Goal: Information Seeking & Learning: Find specific page/section

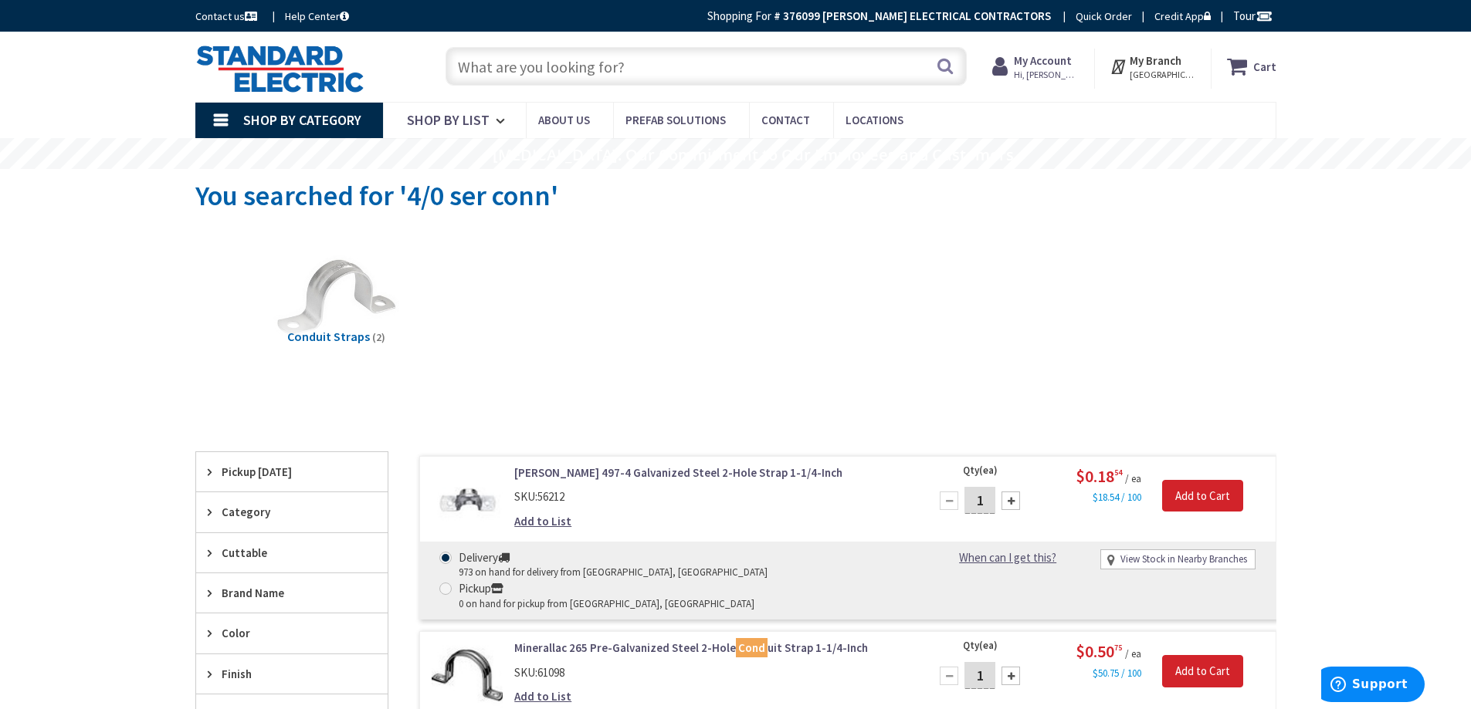
click at [659, 68] on input "text" at bounding box center [705, 66] width 521 height 39
type input "8' ground rods"
click at [943, 67] on button "Search" at bounding box center [945, 66] width 20 height 35
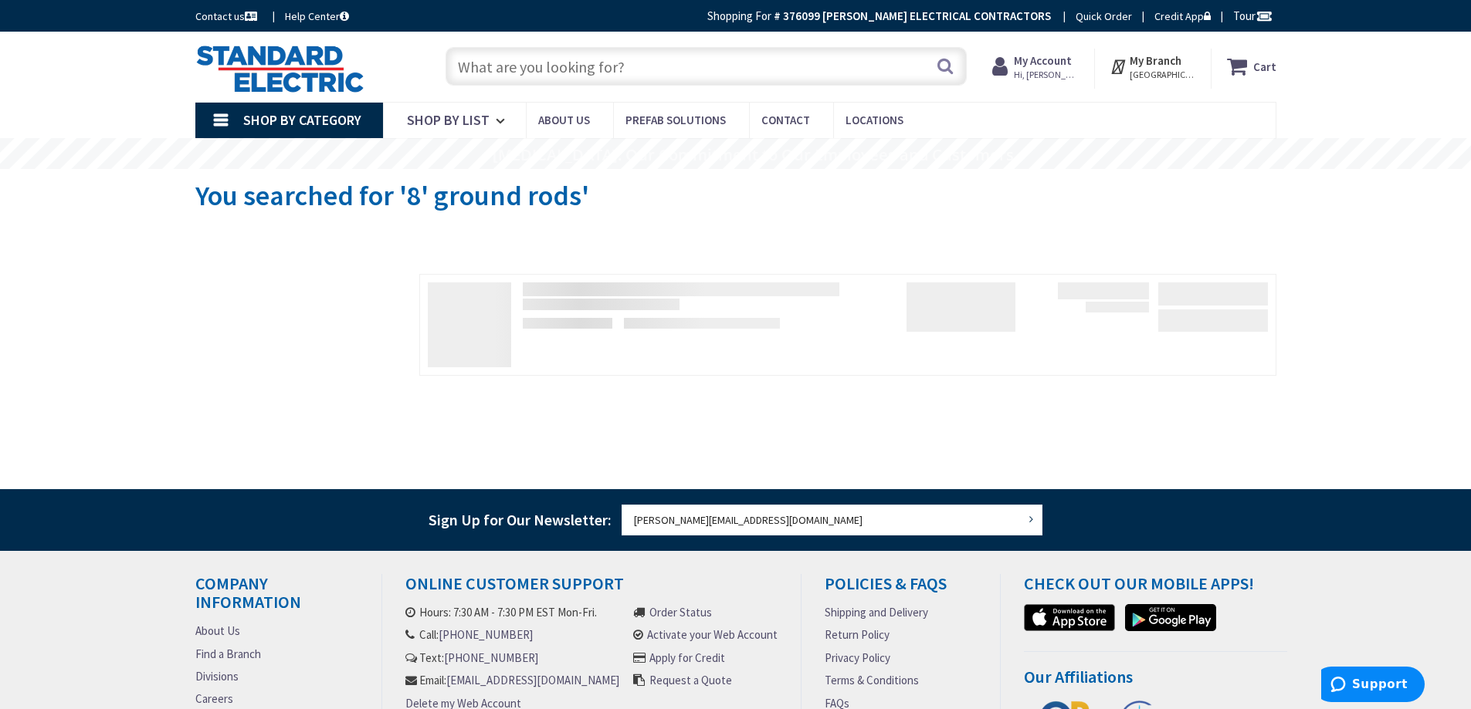
type input "Nottingham Dr, [GEOGRAPHIC_DATA], MA 02767, [GEOGRAPHIC_DATA]"
click at [712, 70] on input "text" at bounding box center [705, 66] width 521 height 39
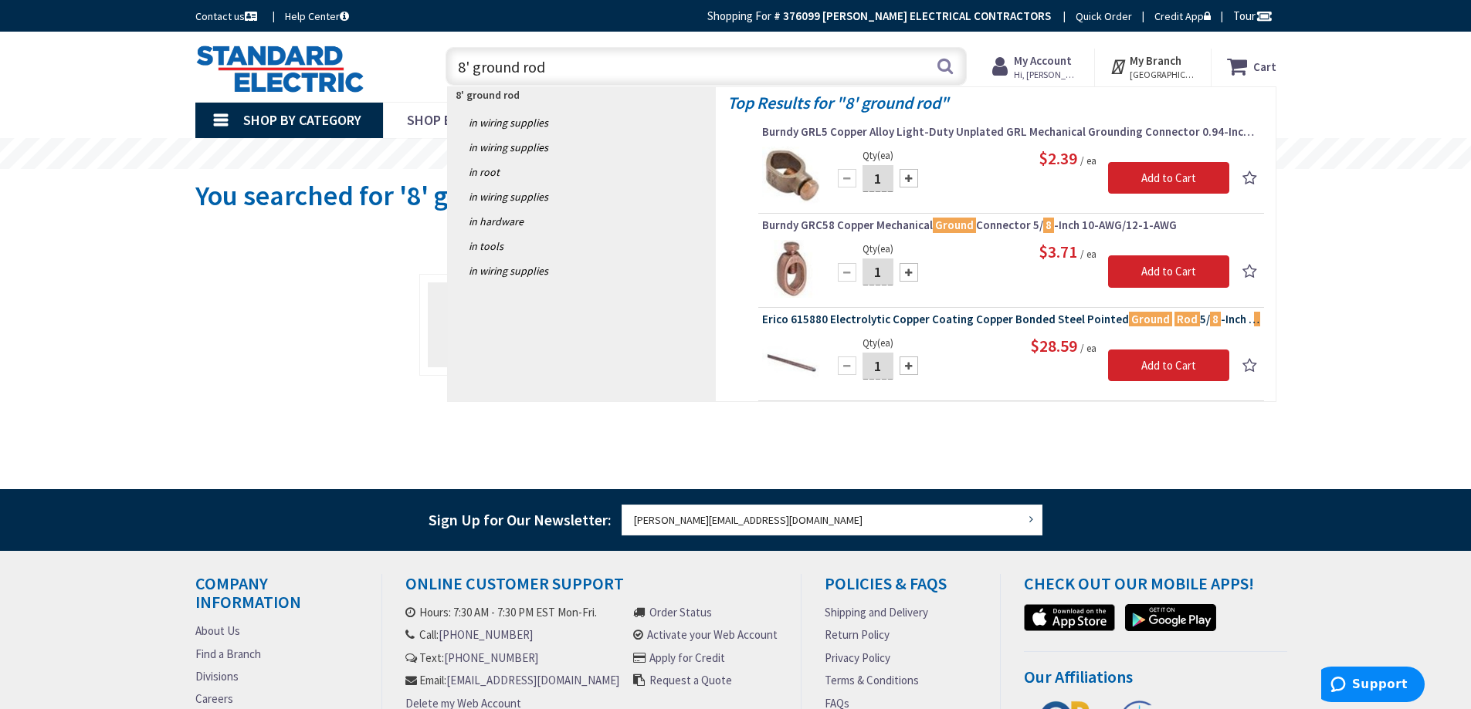
type input "8' ground rod"
click at [841, 321] on span "Erico 615880 Electrolytic Copper Coating Copper Bonded Steel Pointed Ground Rod…" at bounding box center [1011, 319] width 498 height 15
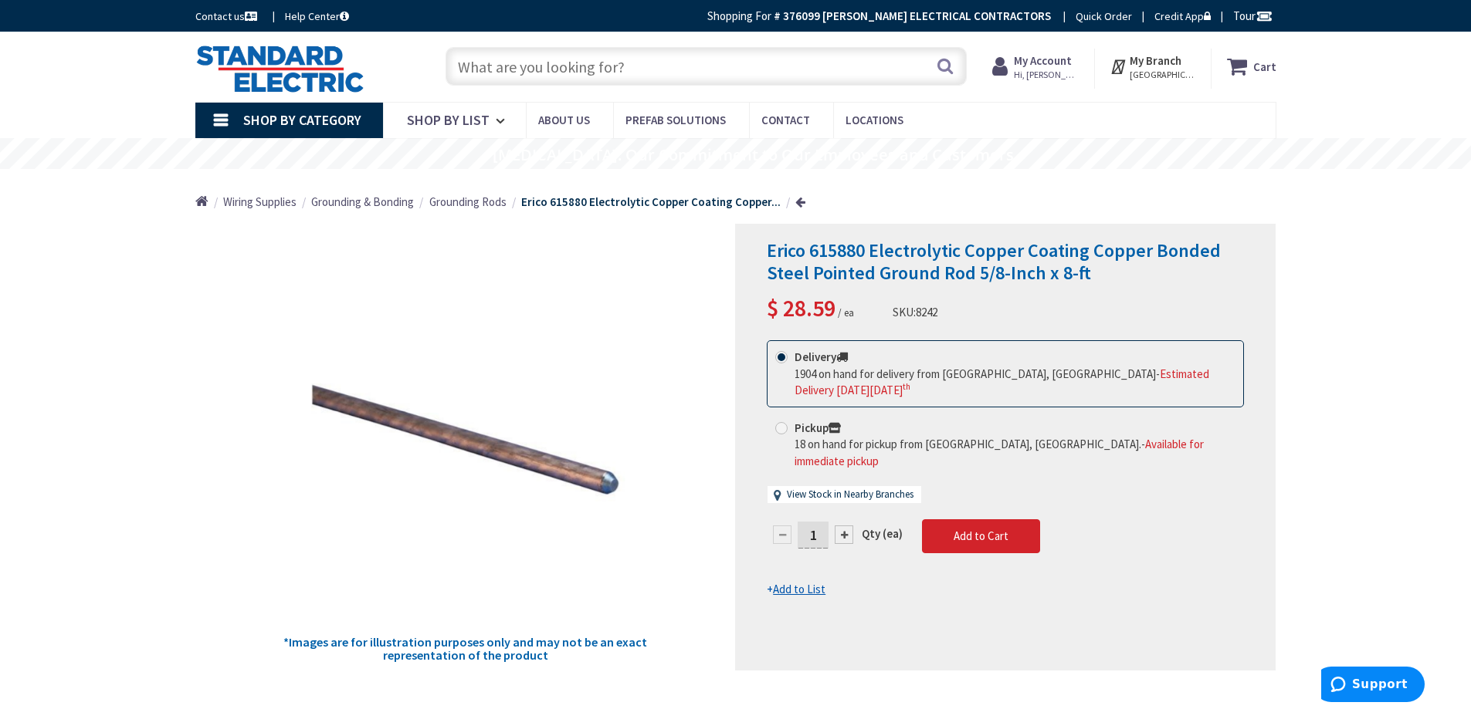
click at [658, 63] on input "text" at bounding box center [705, 66] width 521 height 39
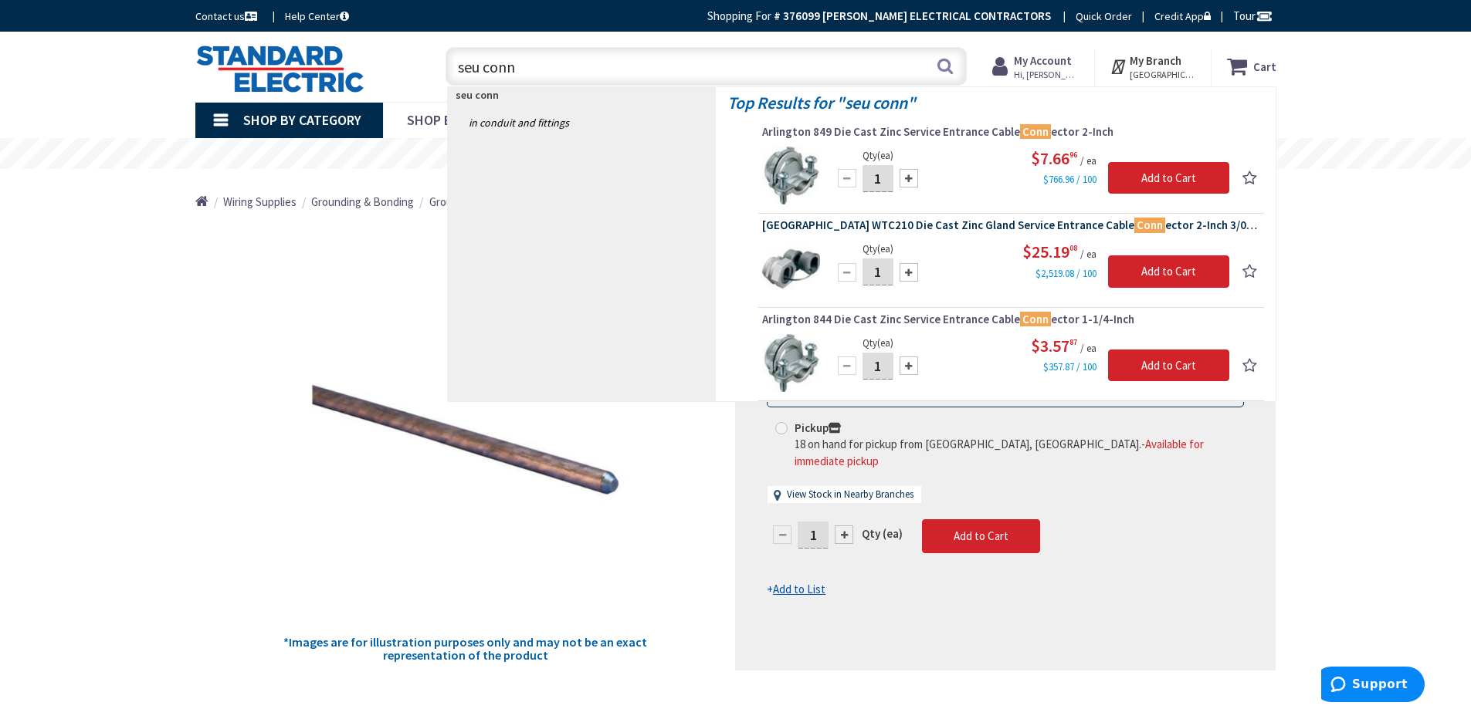
type input "seu conn"
click at [956, 226] on span "Arlington WTC210 Die Cast Zinc Gland Service Entrance Cable Conn ector 2-Inch 3…" at bounding box center [1011, 225] width 498 height 15
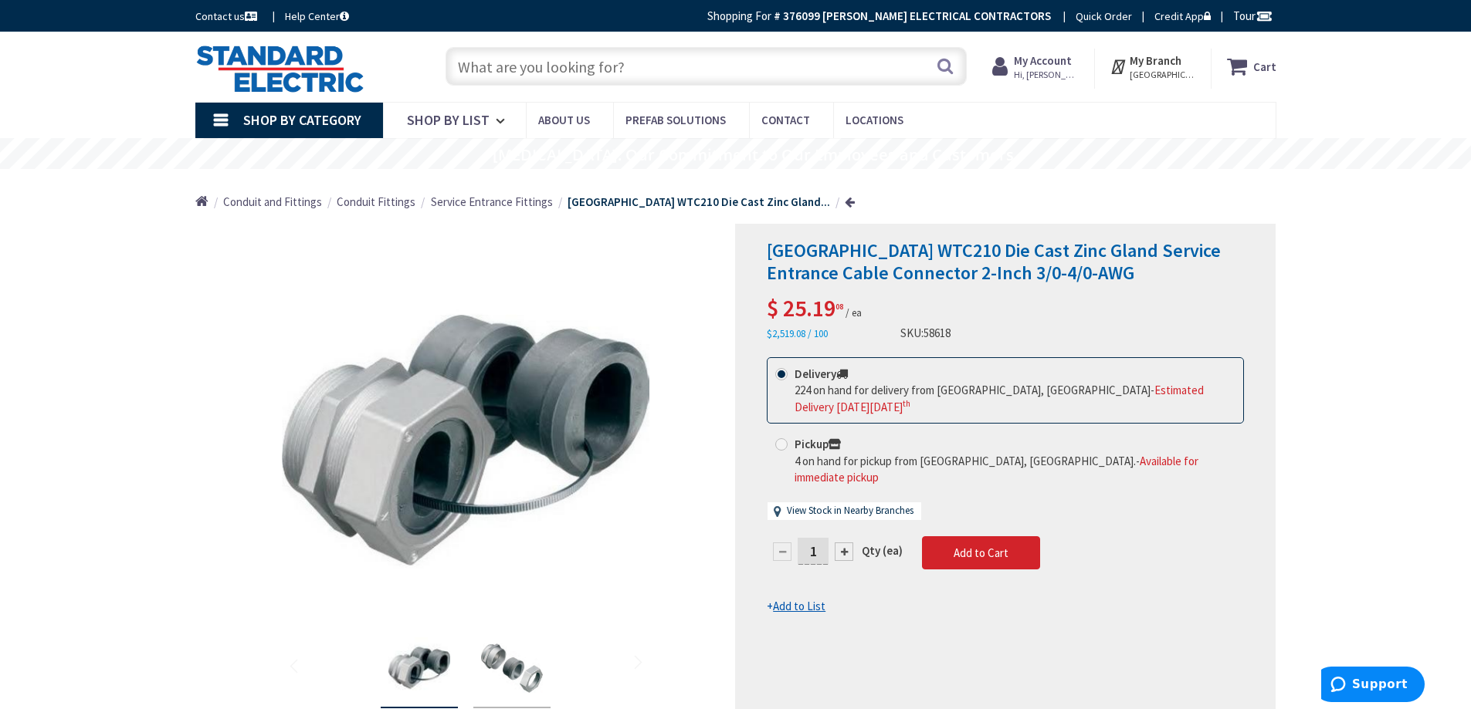
click at [679, 66] on input "text" at bounding box center [705, 66] width 521 height 39
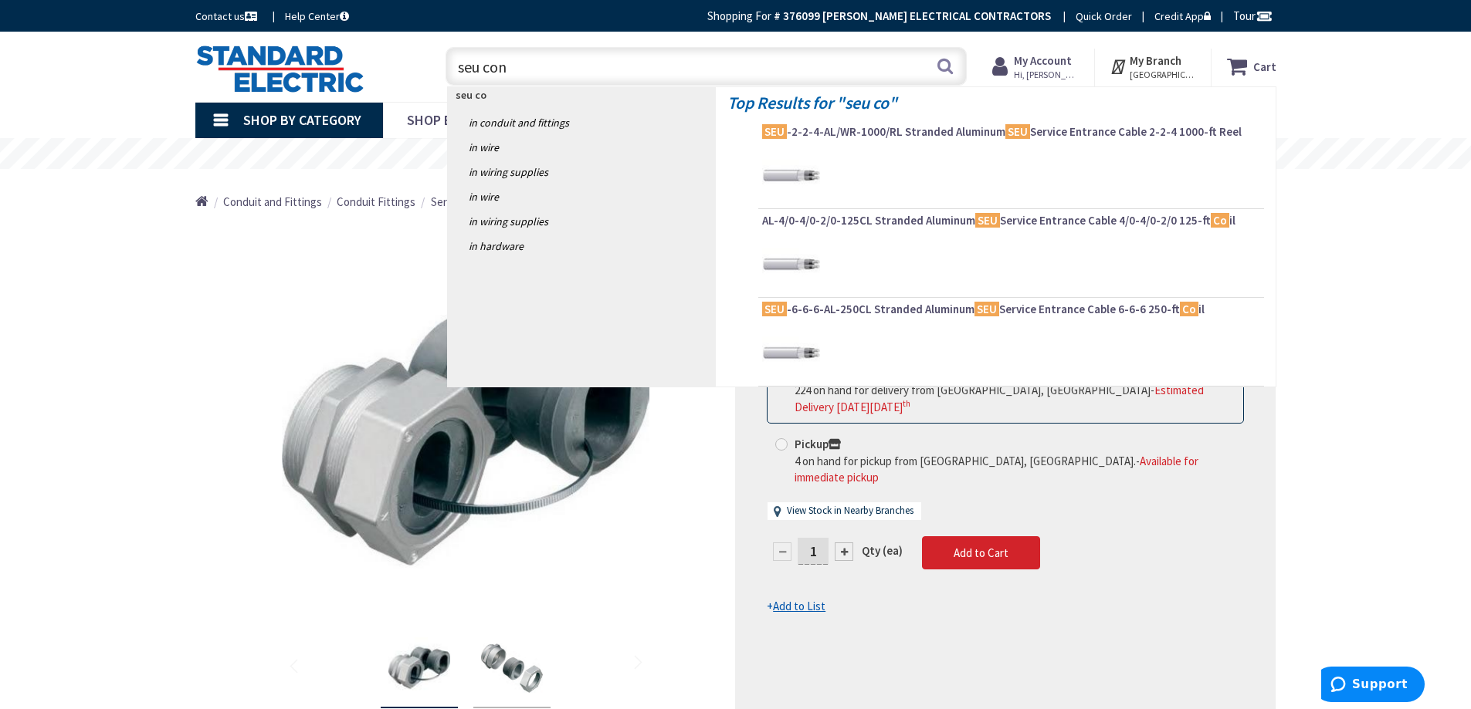
type input "seu conn"
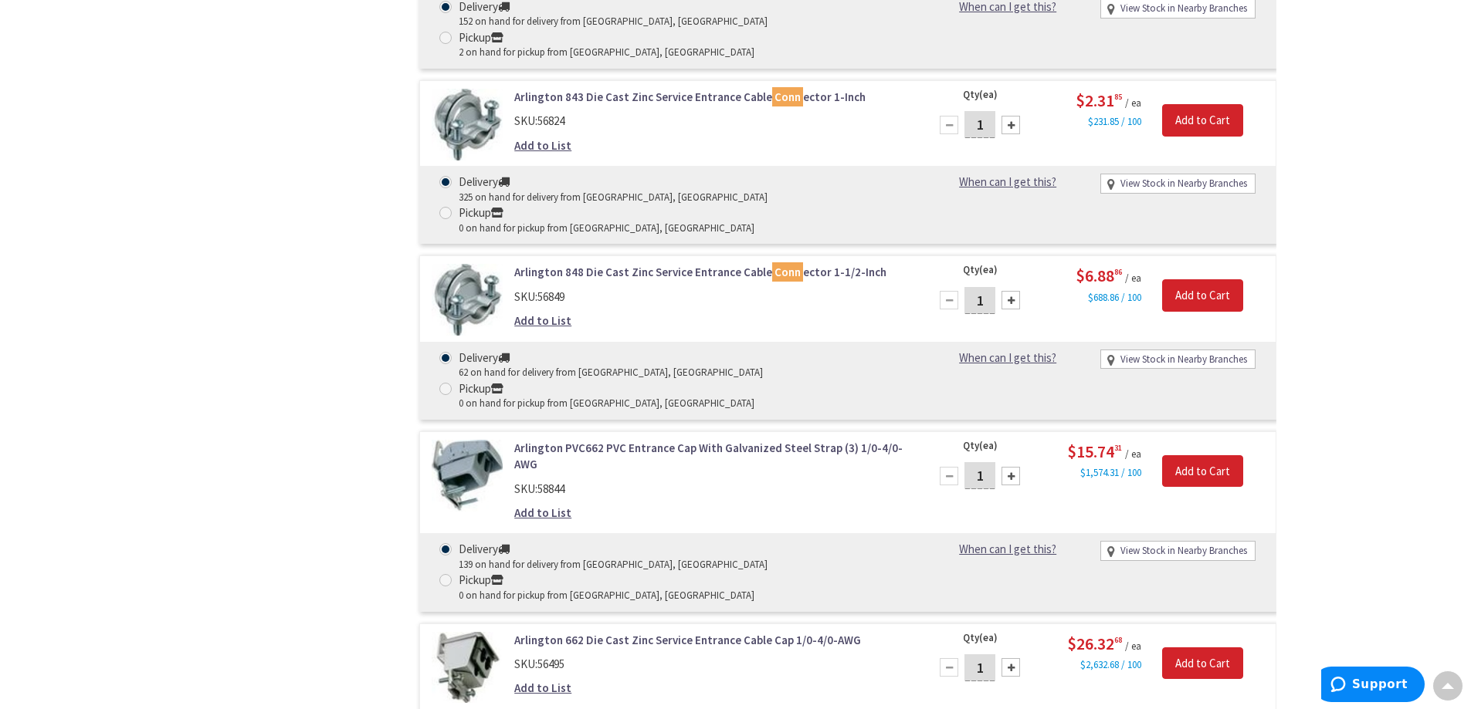
scroll to position [1158, 0]
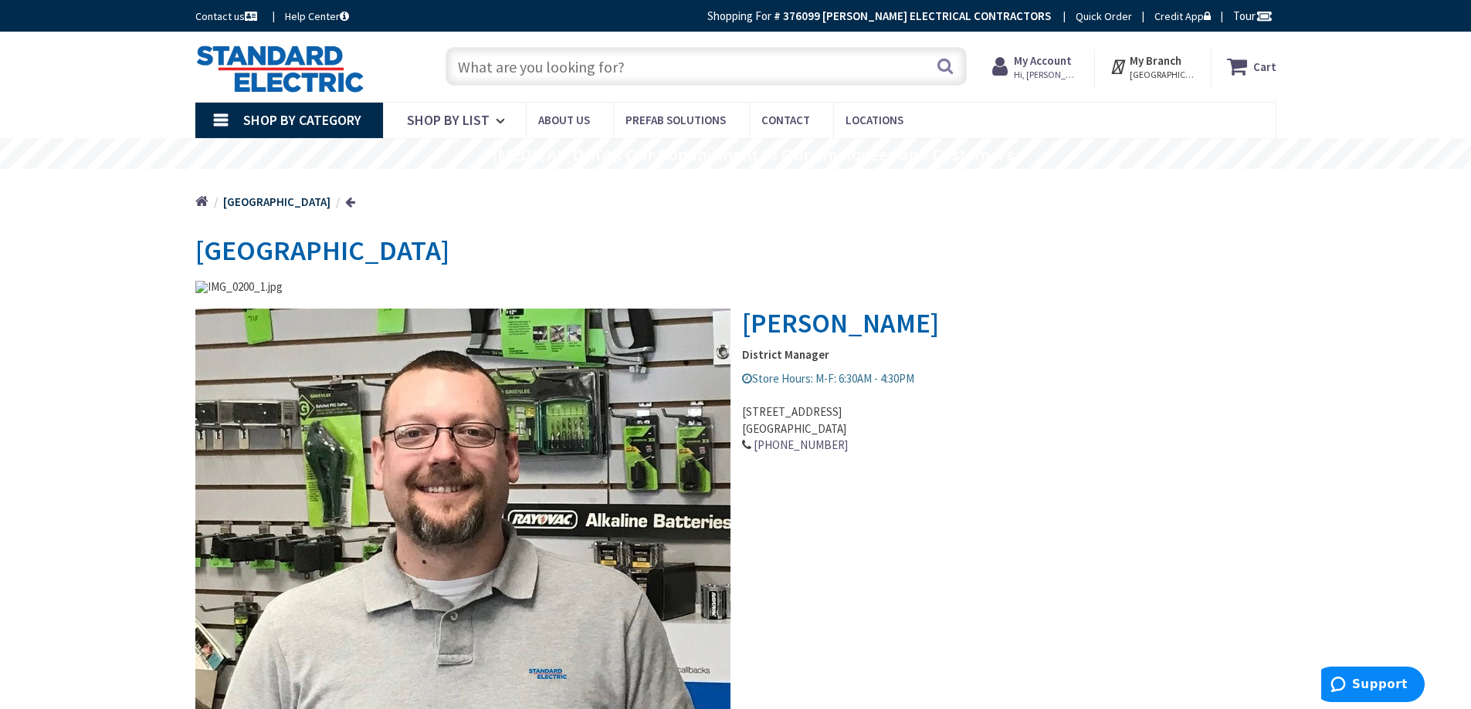
click at [621, 68] on input "text" at bounding box center [705, 66] width 521 height 39
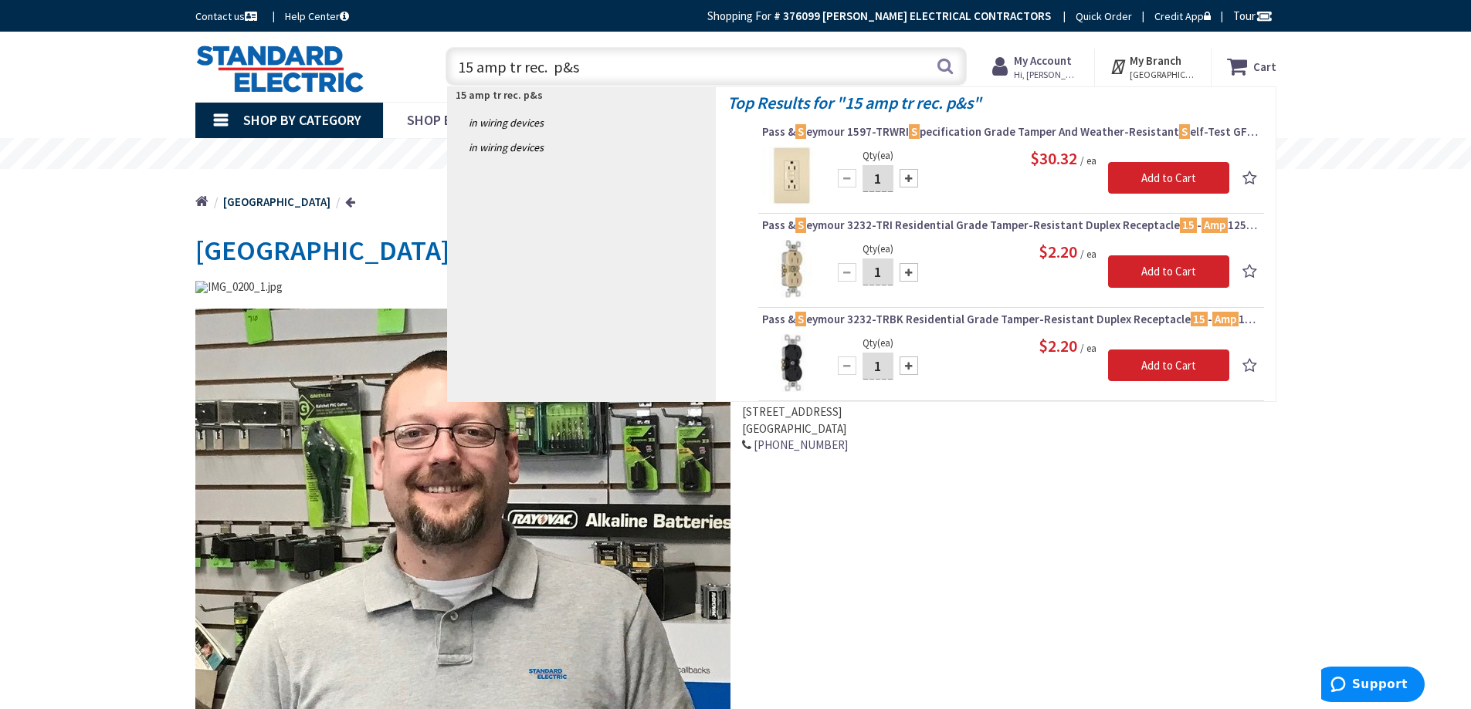
click at [624, 60] on input "15 amp tr rec. p&s" at bounding box center [705, 66] width 521 height 39
type input "1"
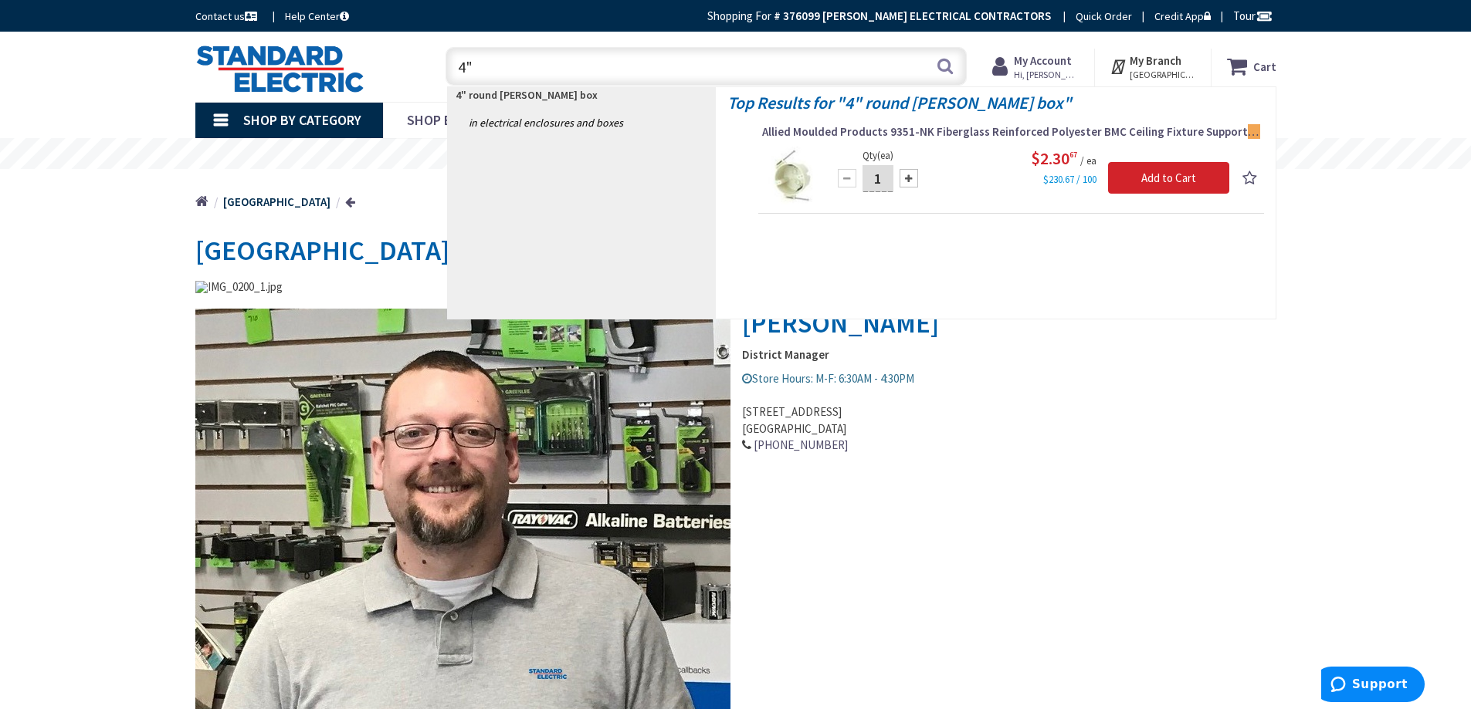
type input "4"
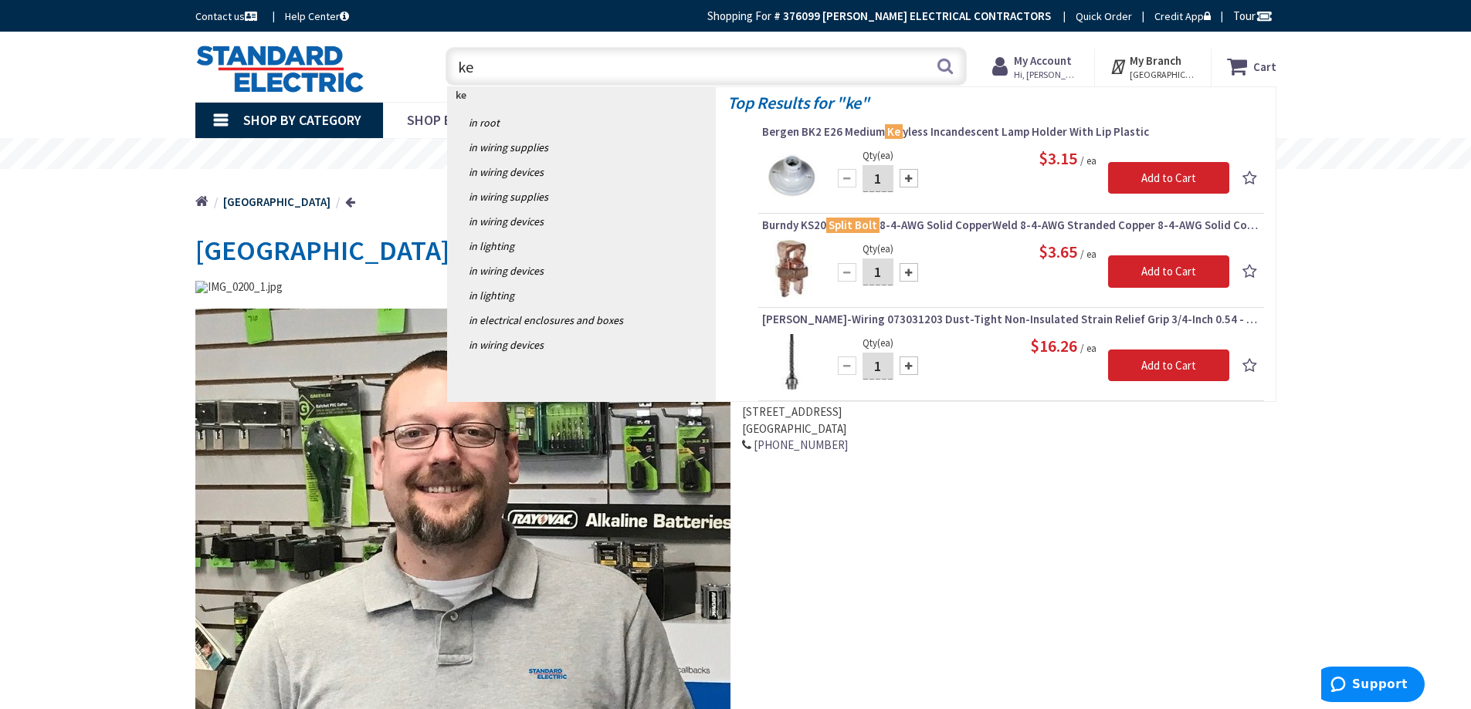
type input "k"
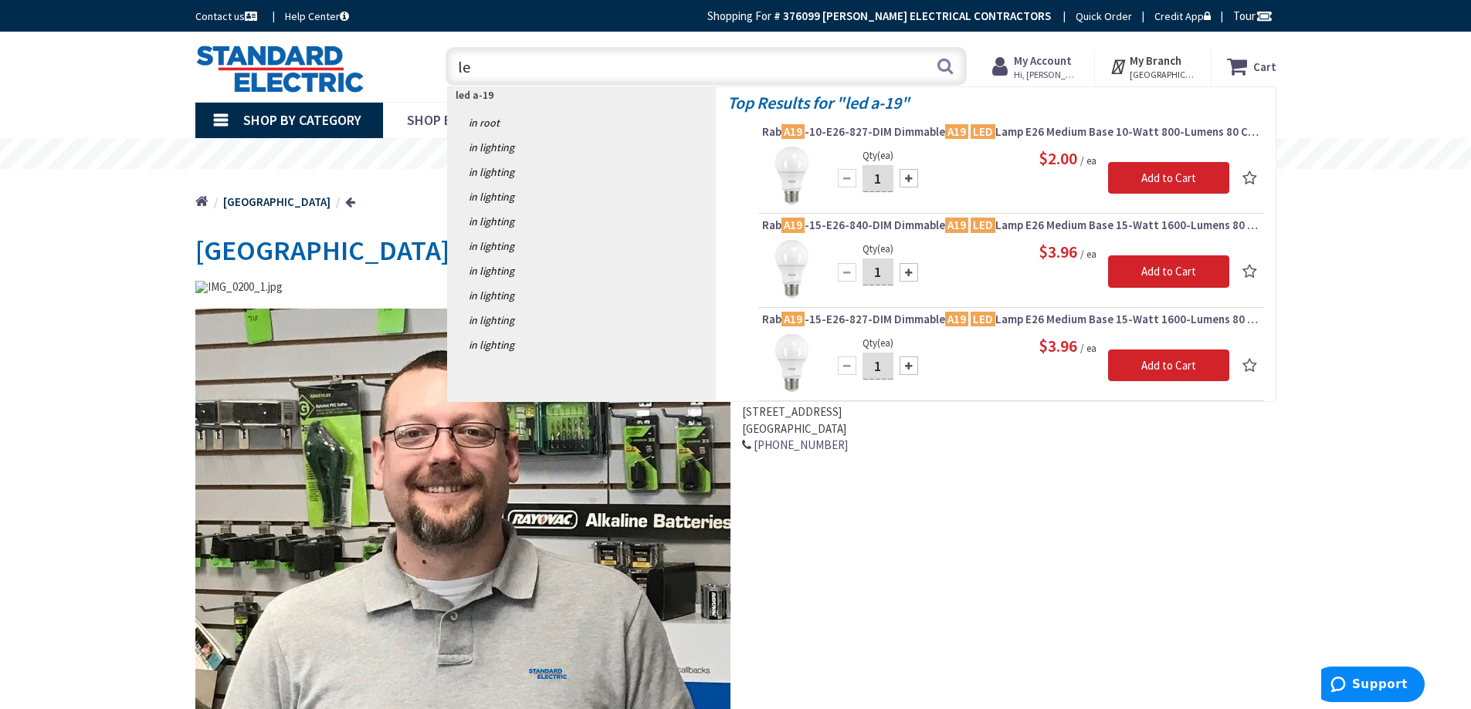
type input "l"
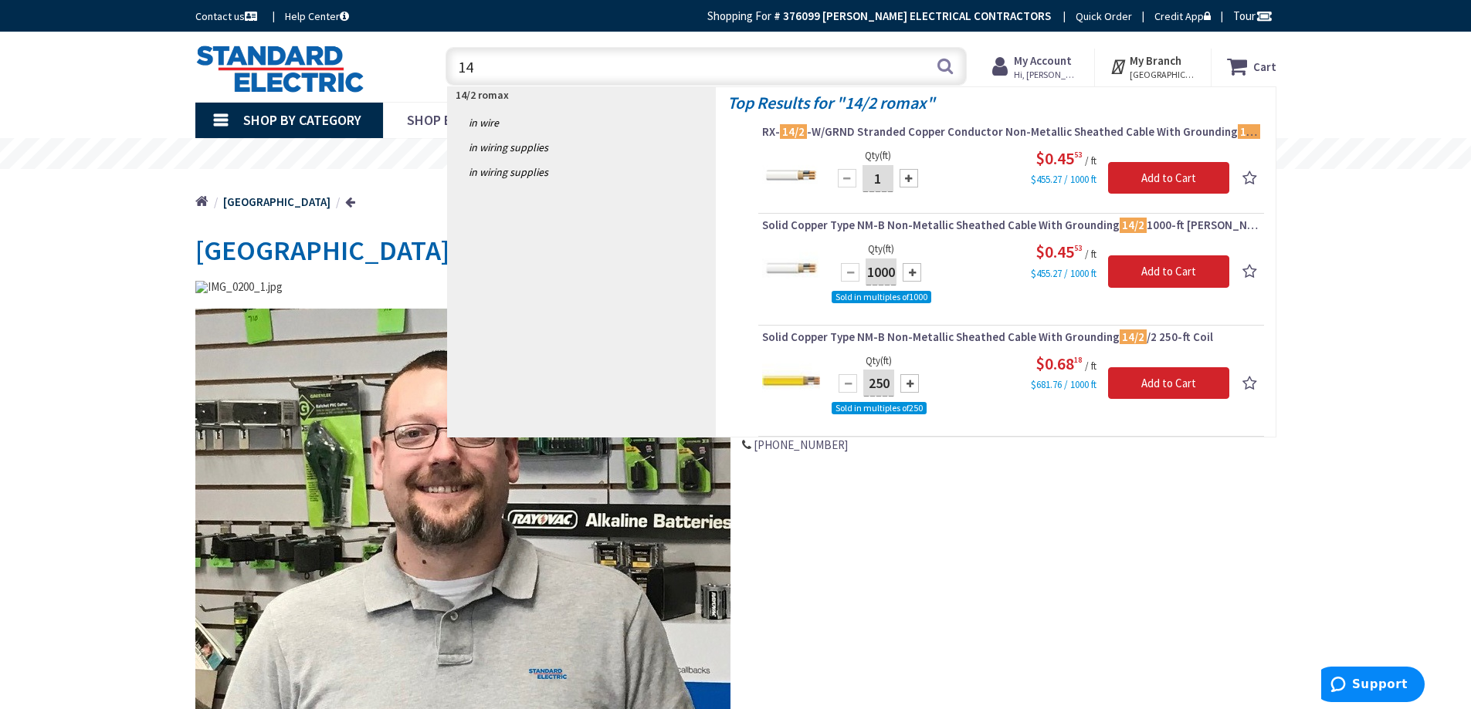
type input "1"
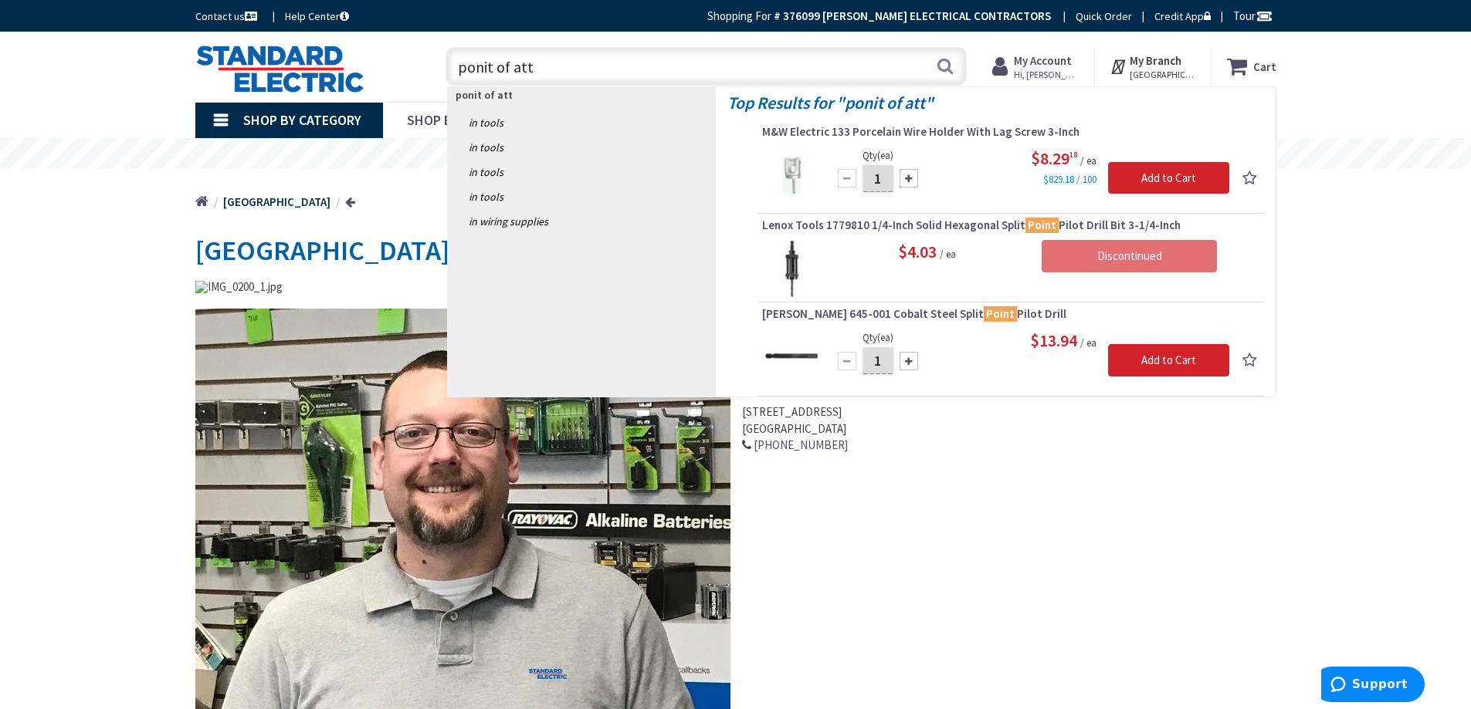
type input "ponit of att."
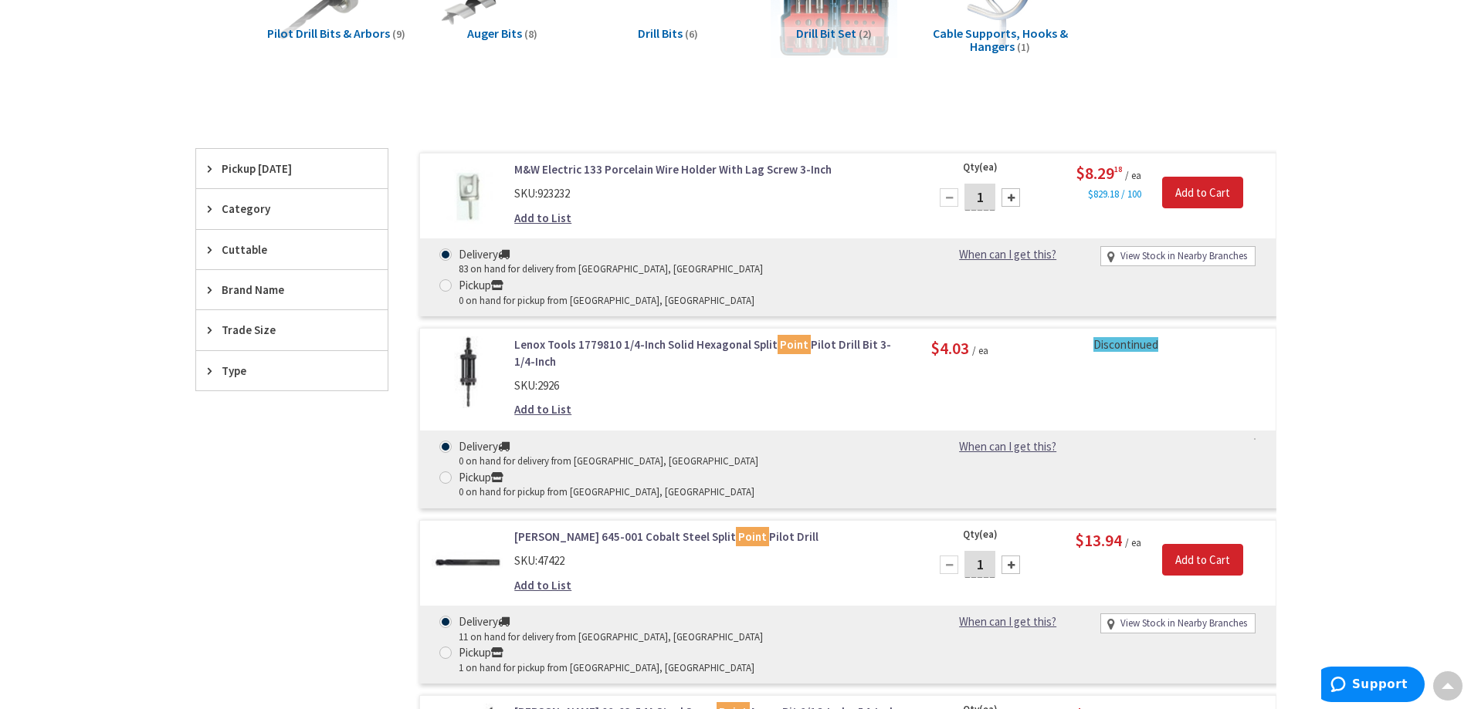
scroll to position [232, 0]
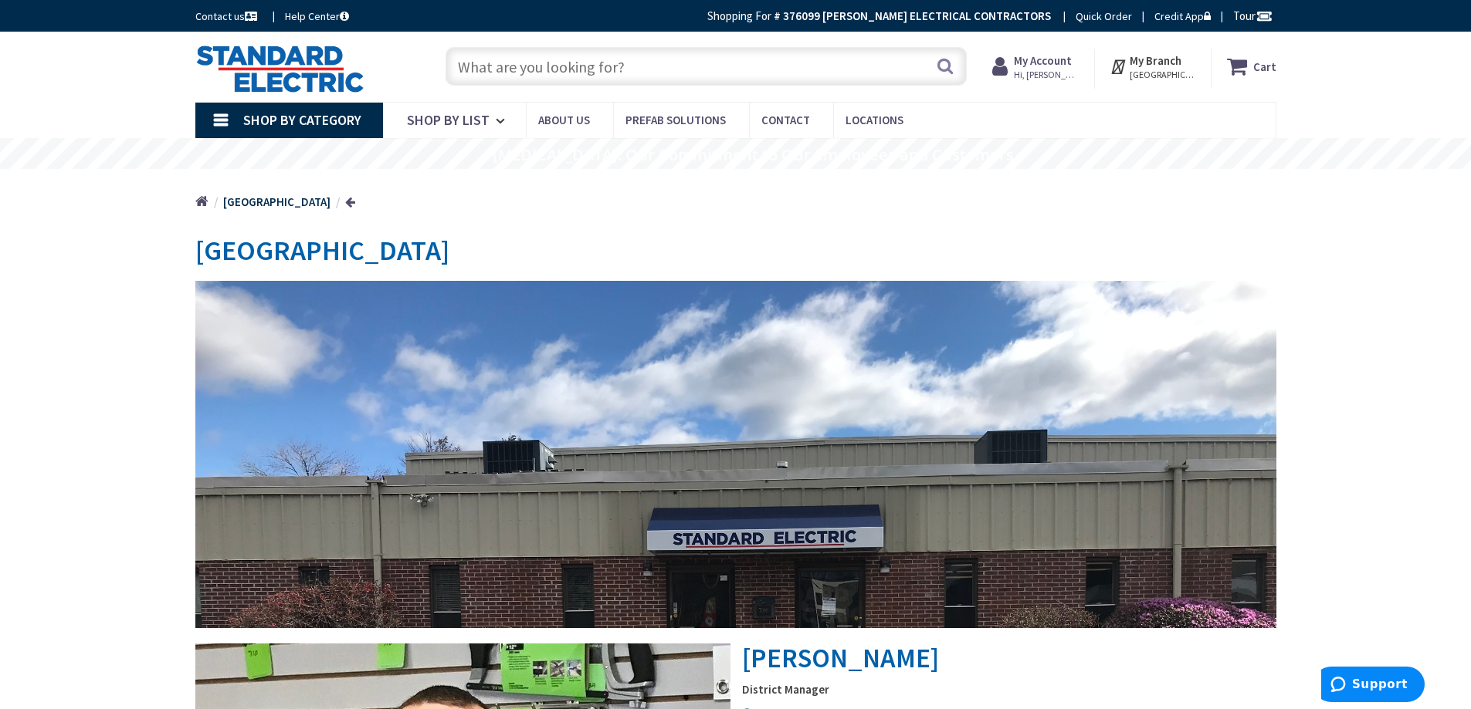
click at [656, 66] on input "text" at bounding box center [705, 66] width 521 height 39
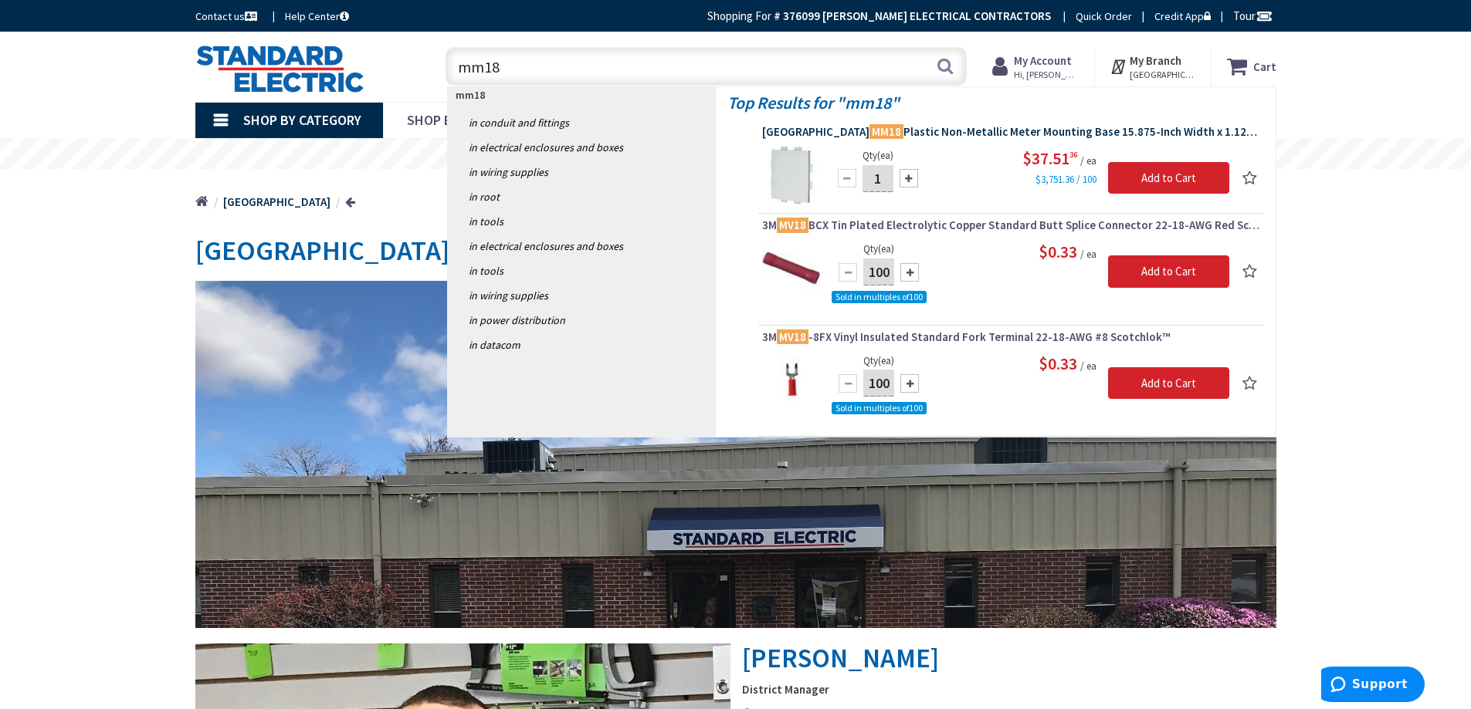
type input "mm18"
click at [951, 133] on span "Arlington MM18 Plastic Non-Metallic Meter Mounting Base 15.875-Inch Width x 1.1…" at bounding box center [1011, 131] width 498 height 15
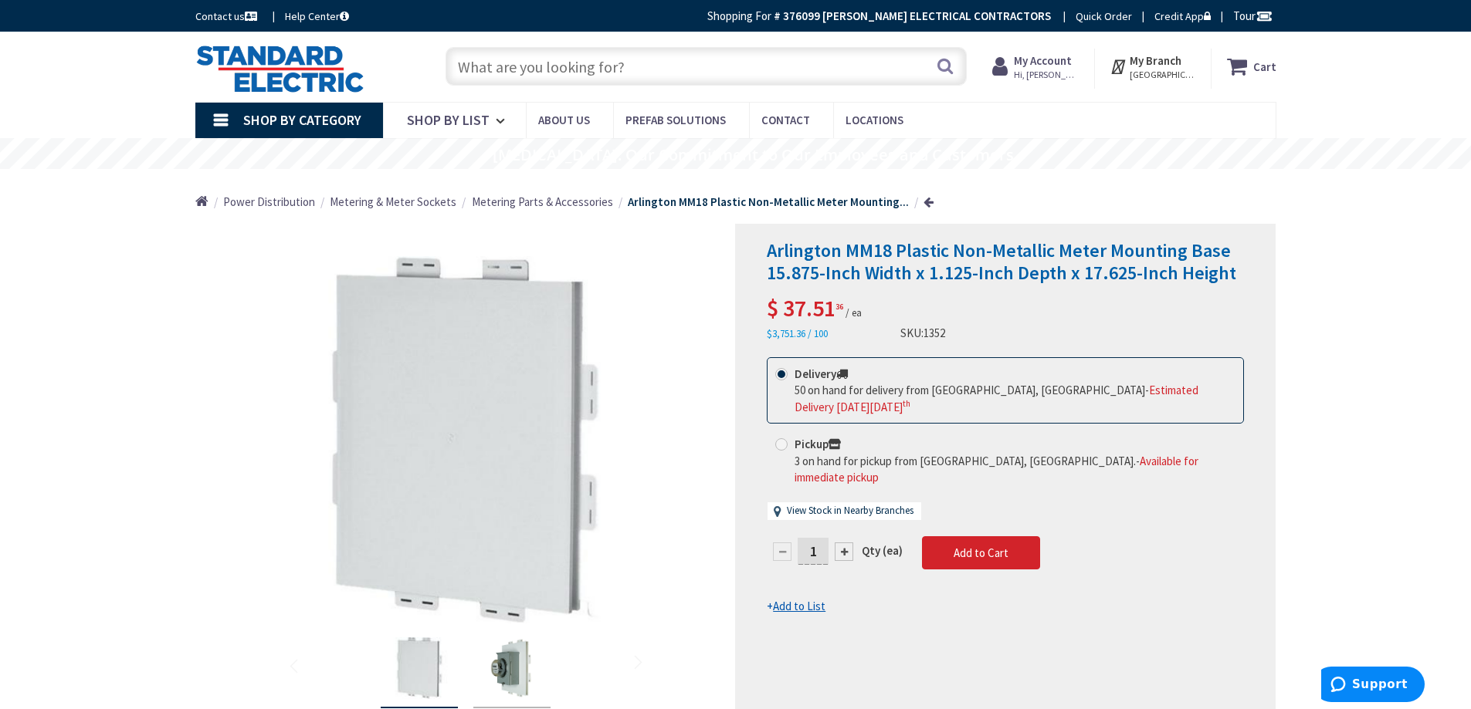
click at [584, 67] on input "text" at bounding box center [705, 66] width 521 height 39
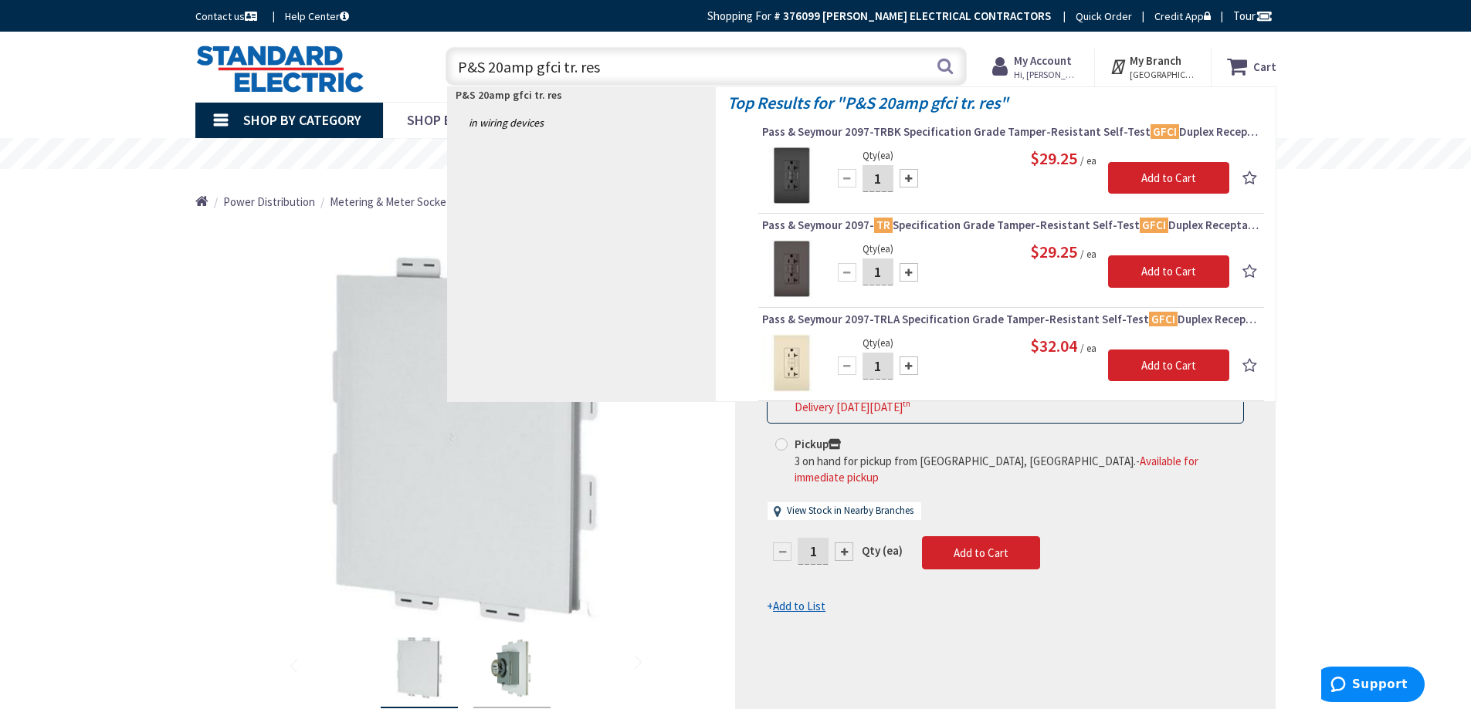
type input "P&S 20amp gfci tr. res."
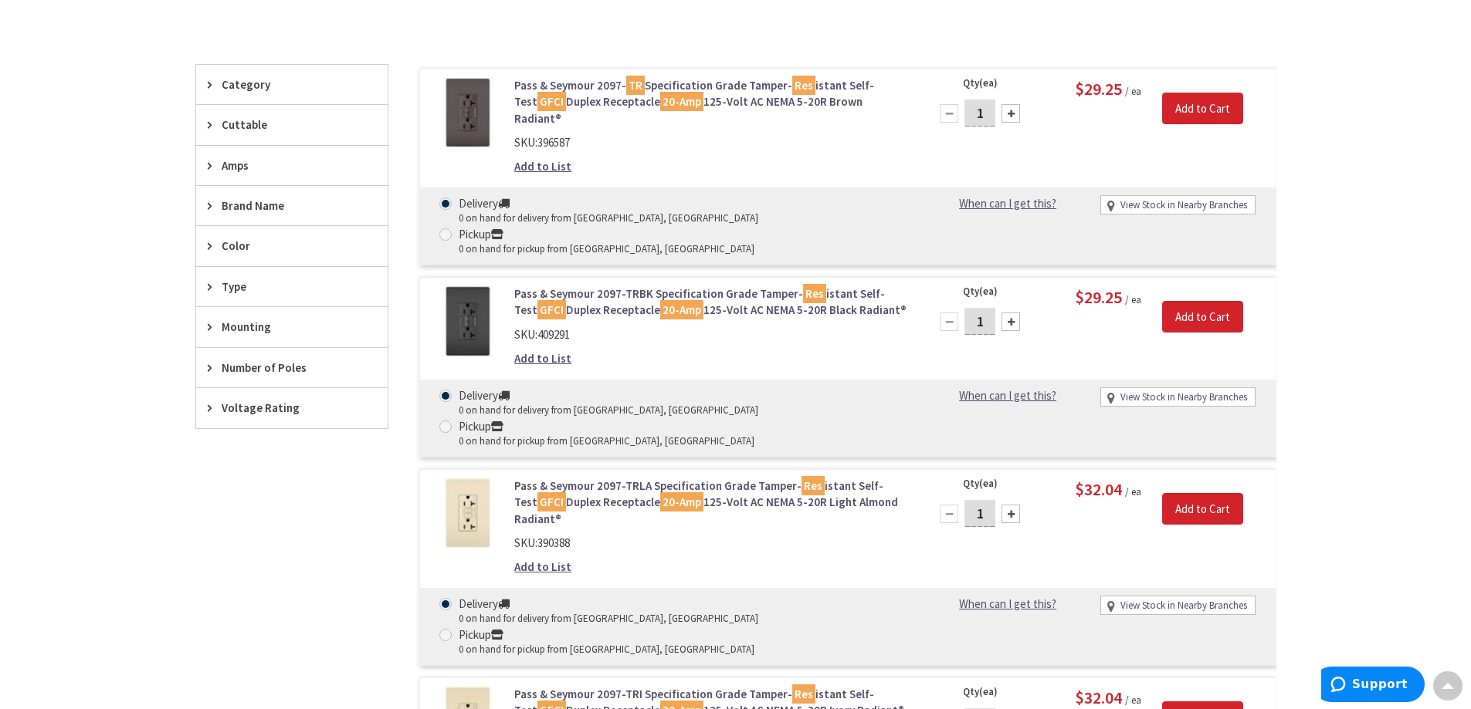
scroll to position [309, 0]
